Goal: Check status: Check status

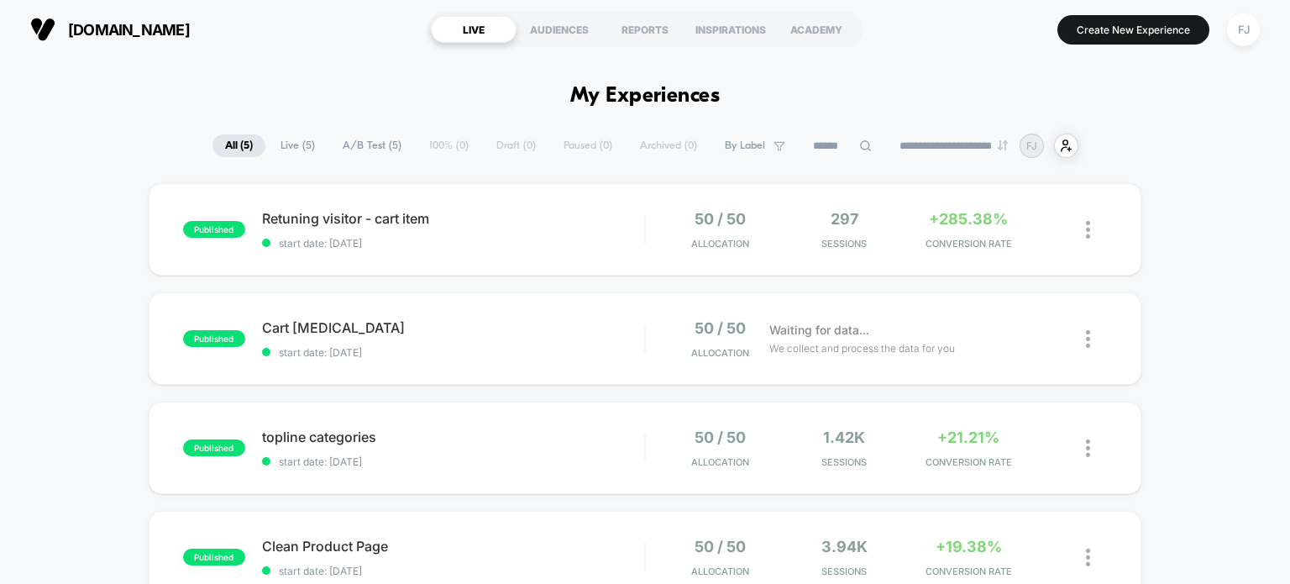
click at [1215, 246] on div "published Retuning visitor - cart item start date: [DATE] 50 / 50 Allocation 29…" at bounding box center [645, 489] width 1290 height 613
click at [667, 228] on div "50 / 50 Allocation" at bounding box center [721, 229] width 116 height 39
